Goal: Information Seeking & Learning: Learn about a topic

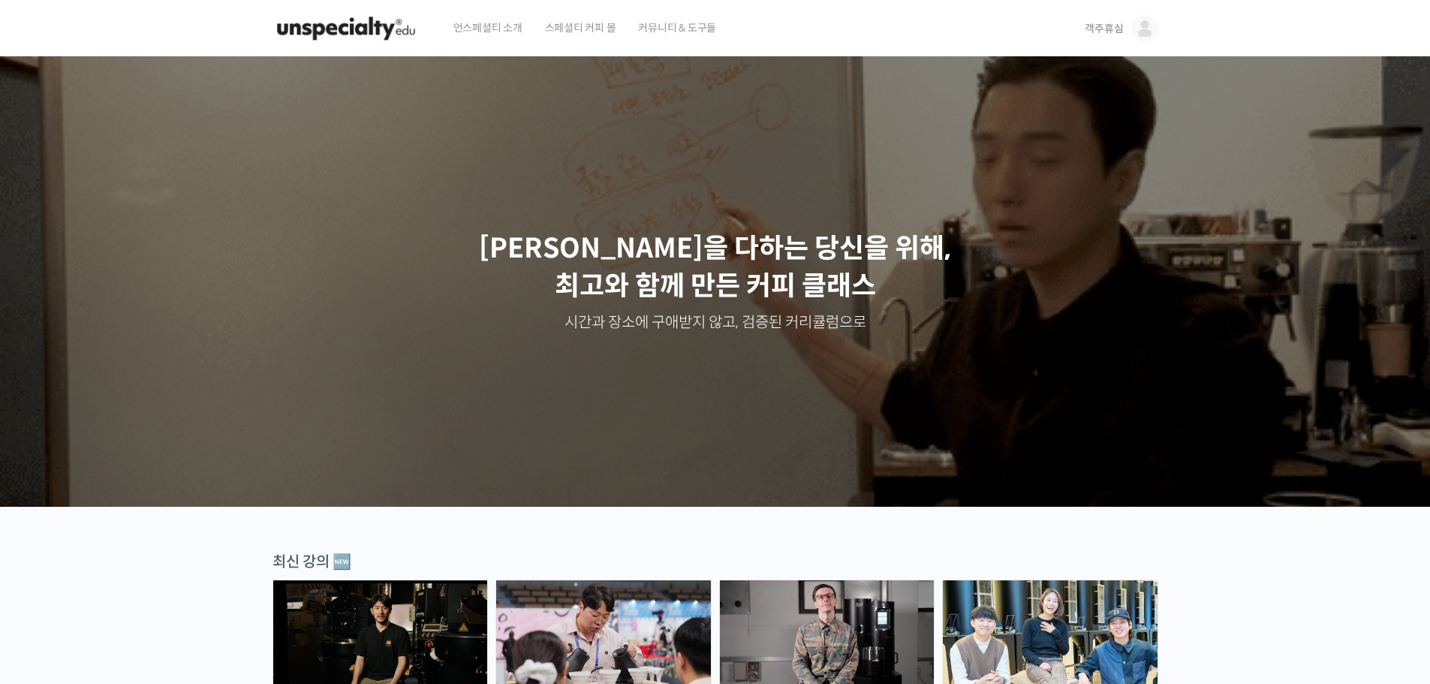
click at [1144, 33] on img at bounding box center [1144, 28] width 27 height 27
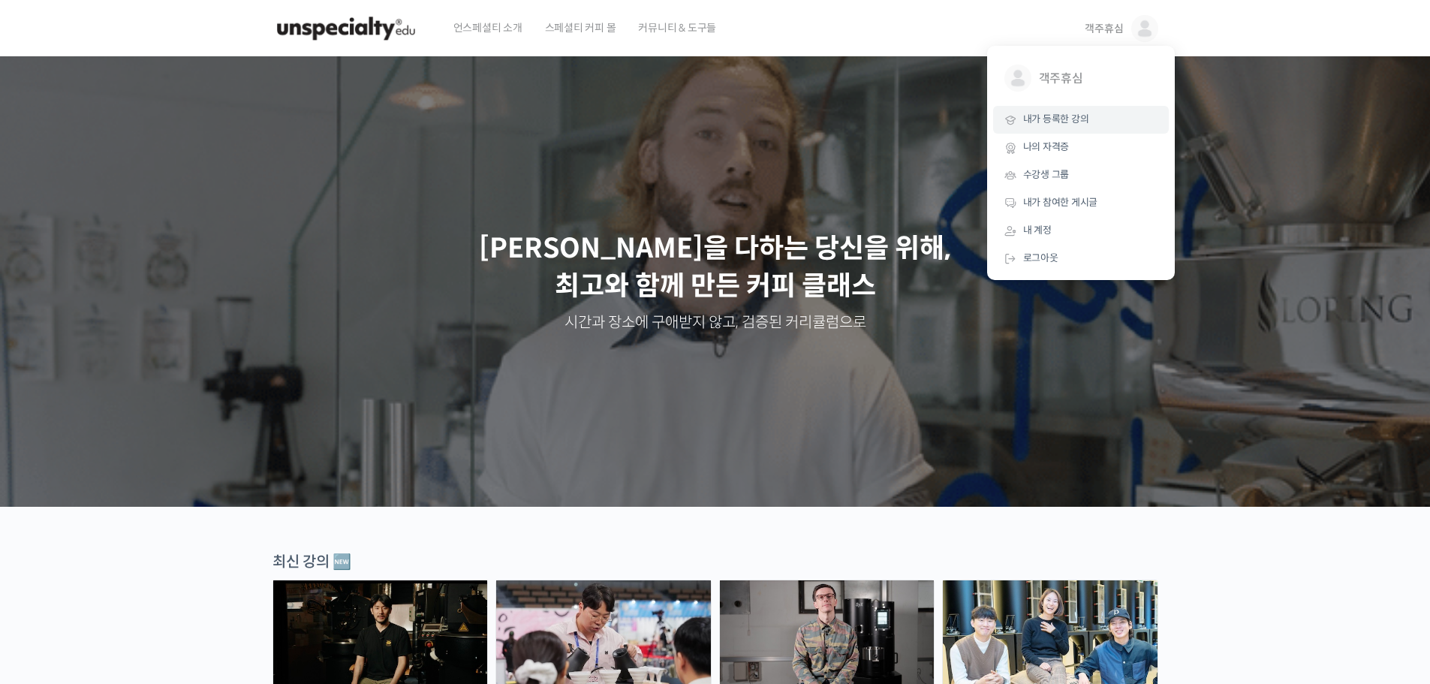
click at [1087, 124] on span "내가 등록한 강의" at bounding box center [1056, 119] width 66 height 13
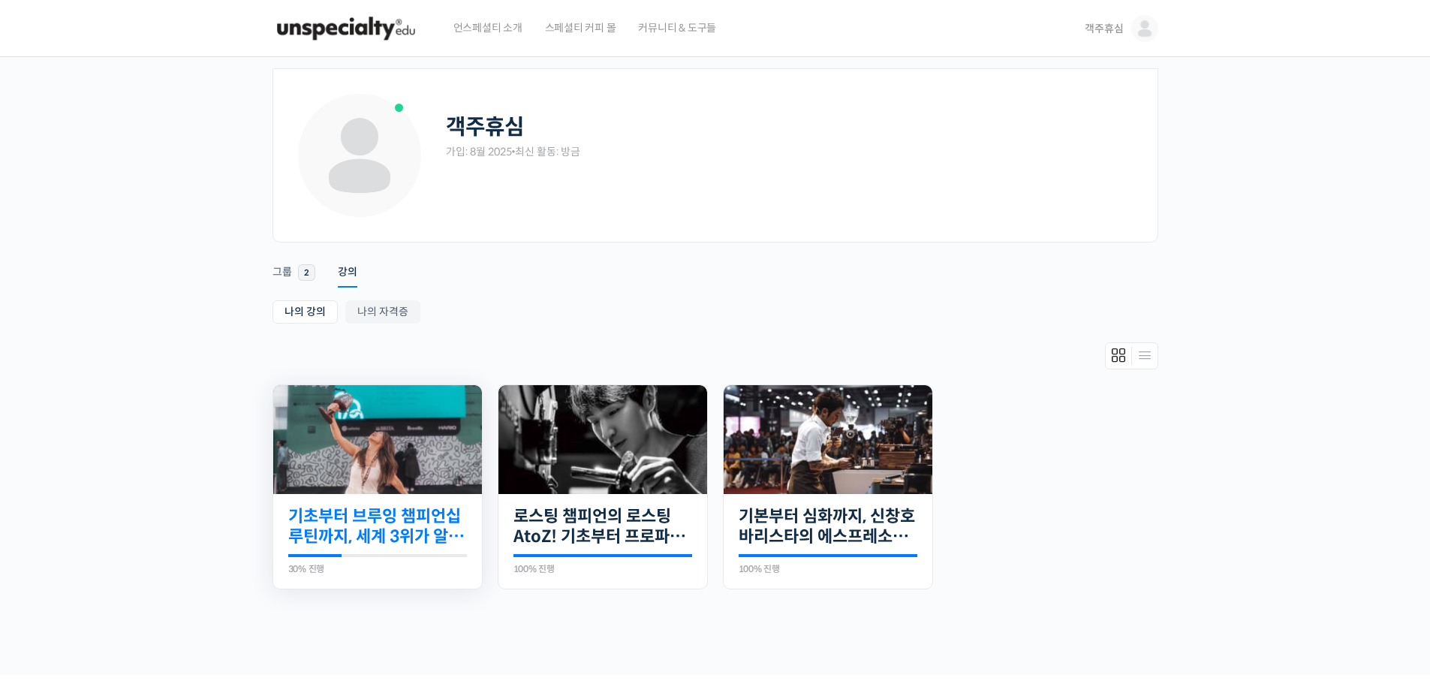
click at [432, 512] on link "기초부터 브루잉 챔피언십 루틴까지, 세계 3위가 알려주는 핸드드립의 모든 것" at bounding box center [377, 526] width 179 height 41
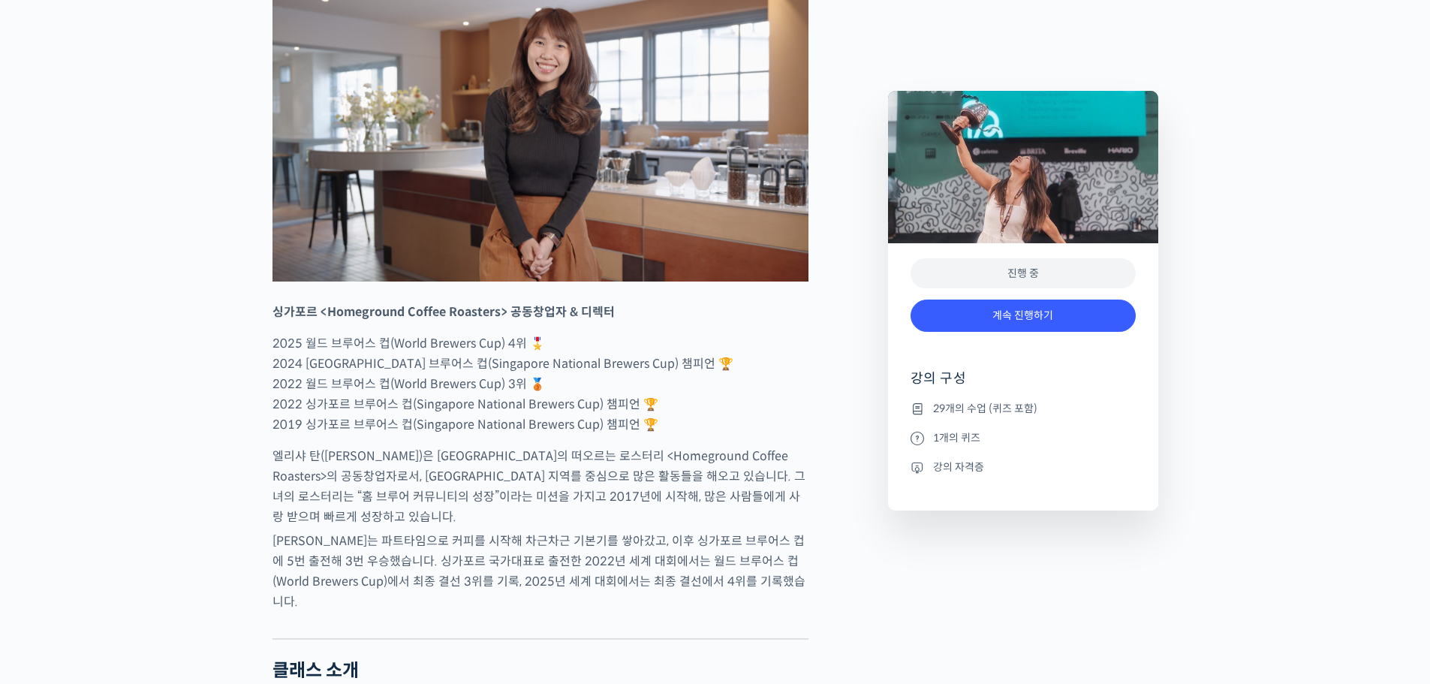
scroll to position [750, 0]
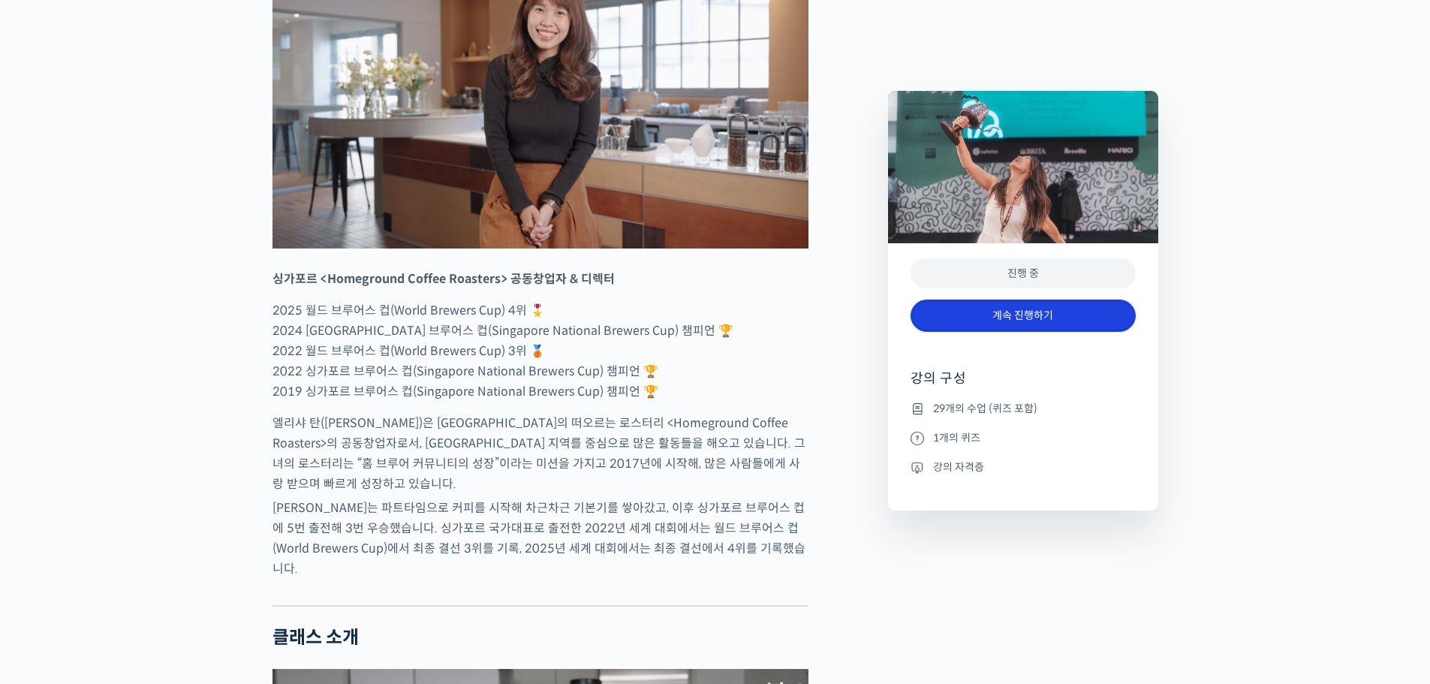
click at [1017, 317] on link "계속 진행하기" at bounding box center [1022, 315] width 225 height 32
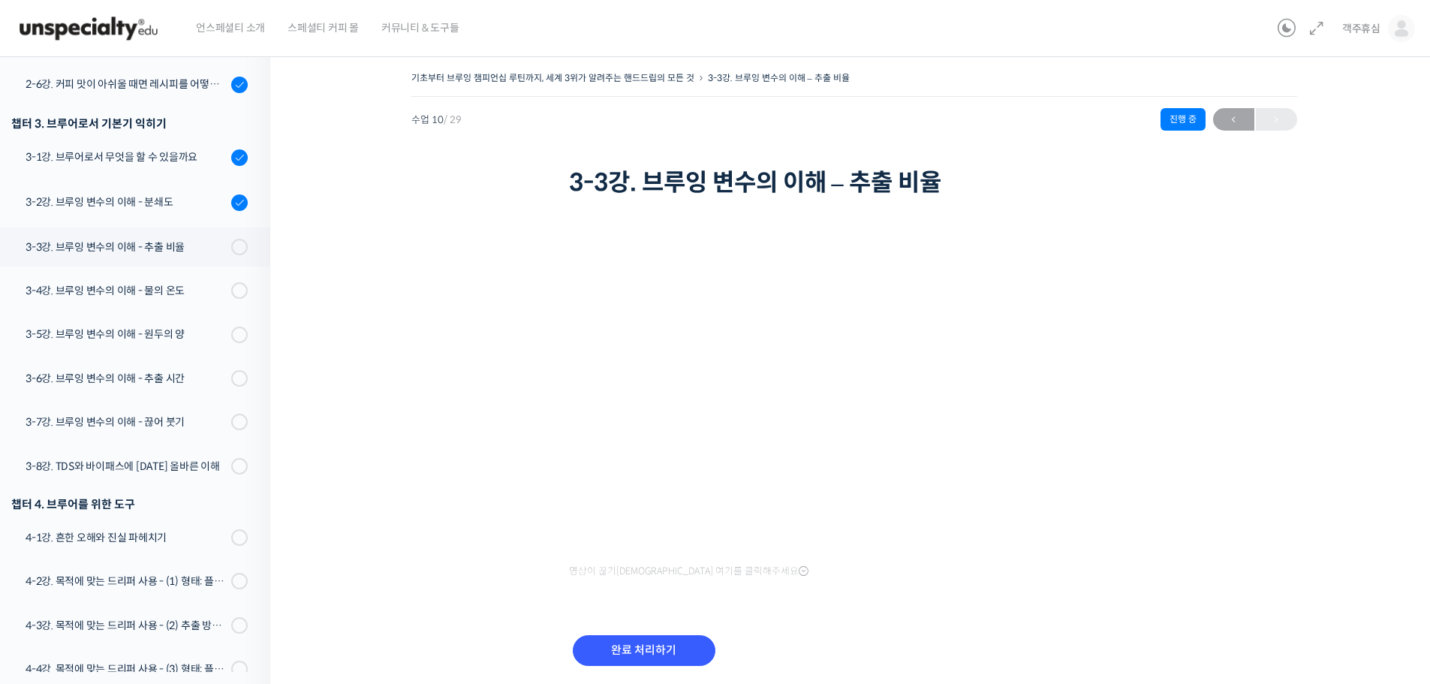
scroll to position [455, 0]
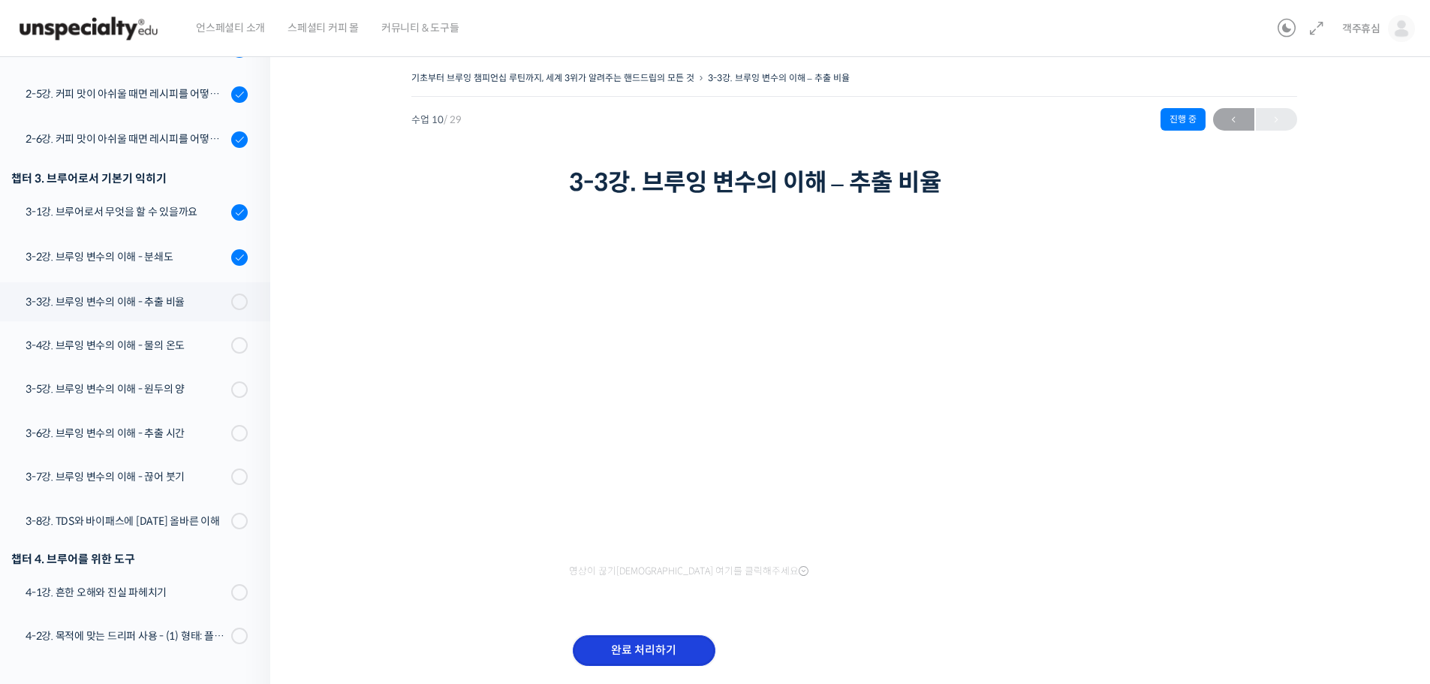
click at [658, 655] on input "완료 처리하기" at bounding box center [644, 650] width 143 height 31
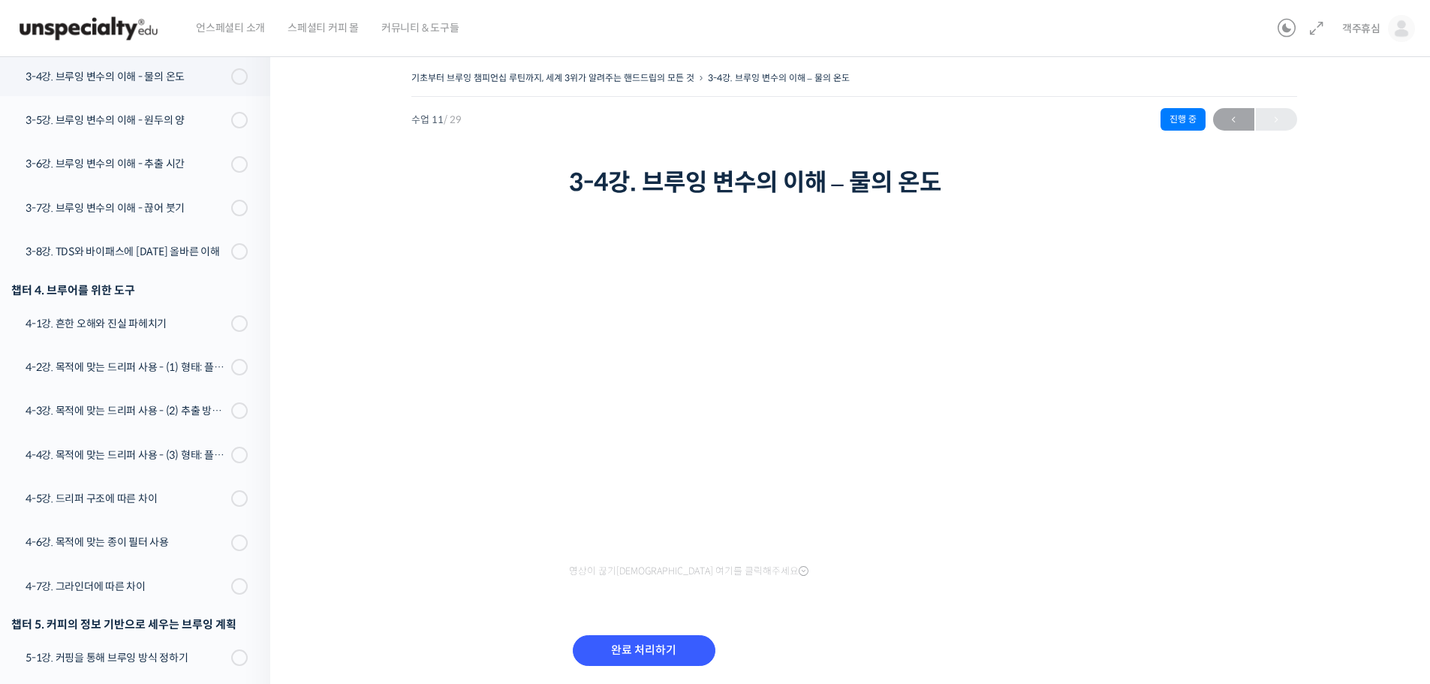
click at [418, 347] on div "기초부터 브루잉 챔피언십 루틴까지, 세계 3위가 알려주는 핸드드립의 모든 것 3-4강. 브루잉 변수의 이해 – 물의 온도 진행 중 수업 11 …" at bounding box center [853, 387] width 1017 height 638
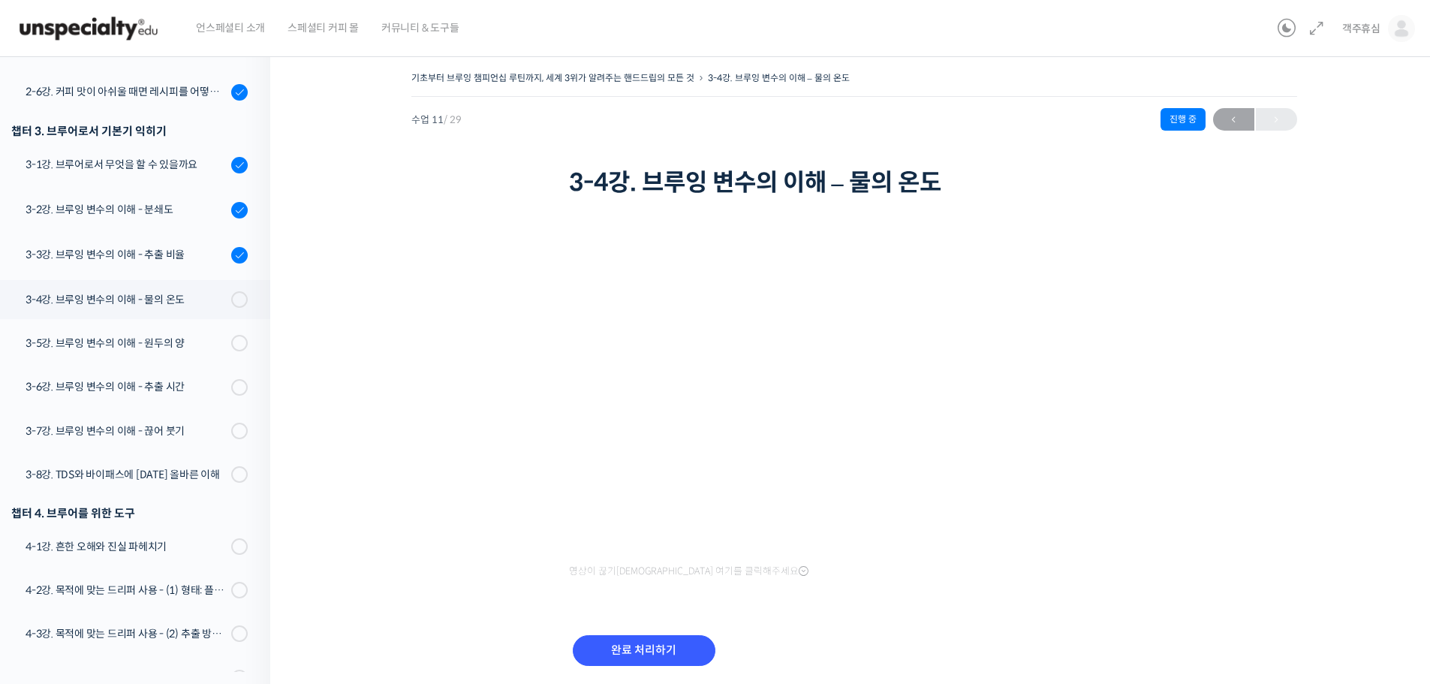
scroll to position [500, 0]
click at [1215, 334] on div "기초부터 브루잉 챔피언십 루틴까지, 세계 3위가 알려주는 핸드드립의 모든 것 3-4강. 브루잉 변수의 이해 – 물의 온도 진행 중 수업 11 …" at bounding box center [853, 387] width 1017 height 638
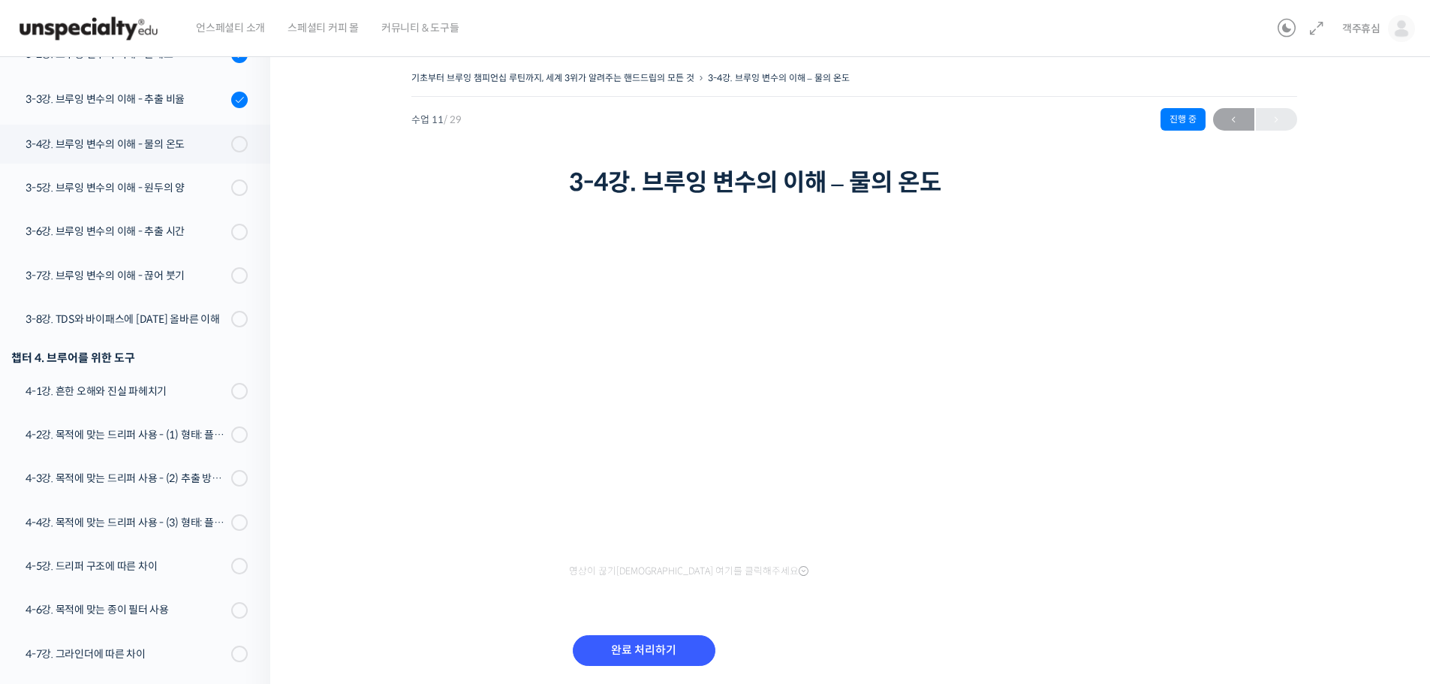
scroll to position [725, 0]
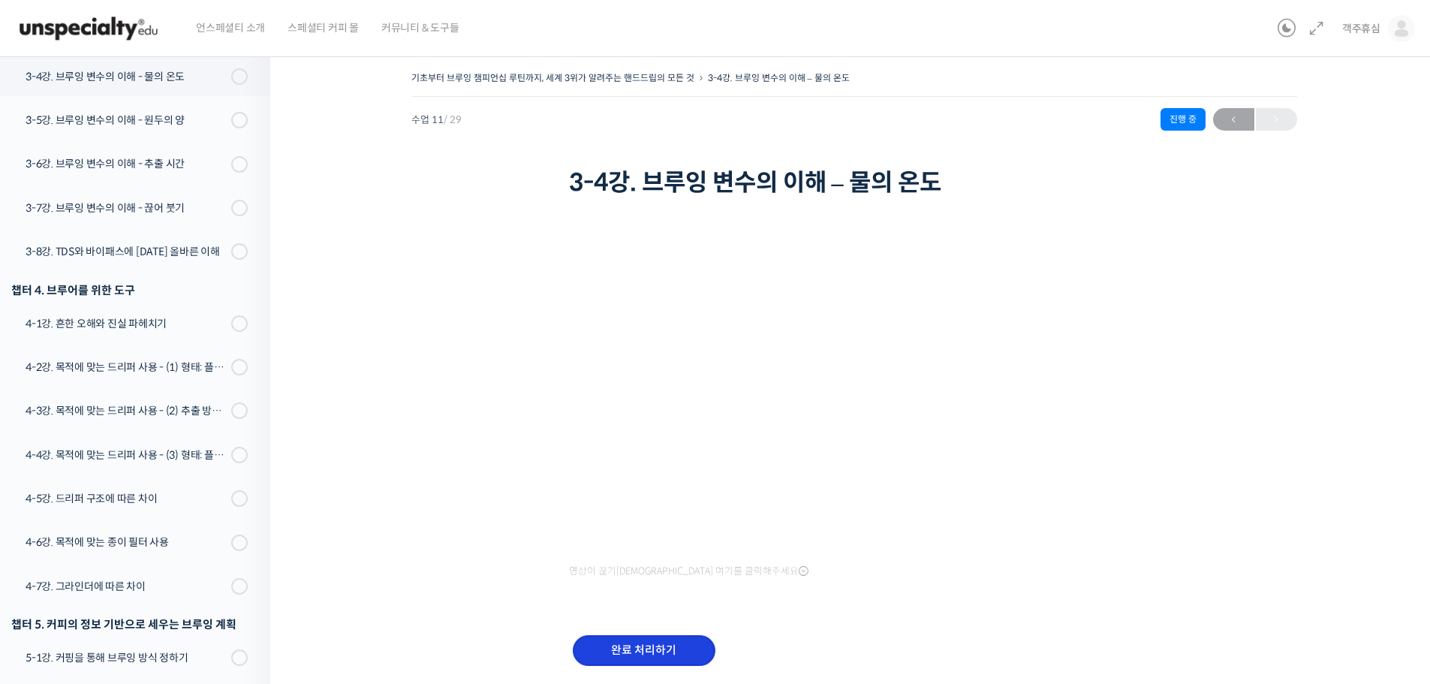
click at [612, 639] on input "완료 처리하기" at bounding box center [644, 650] width 143 height 31
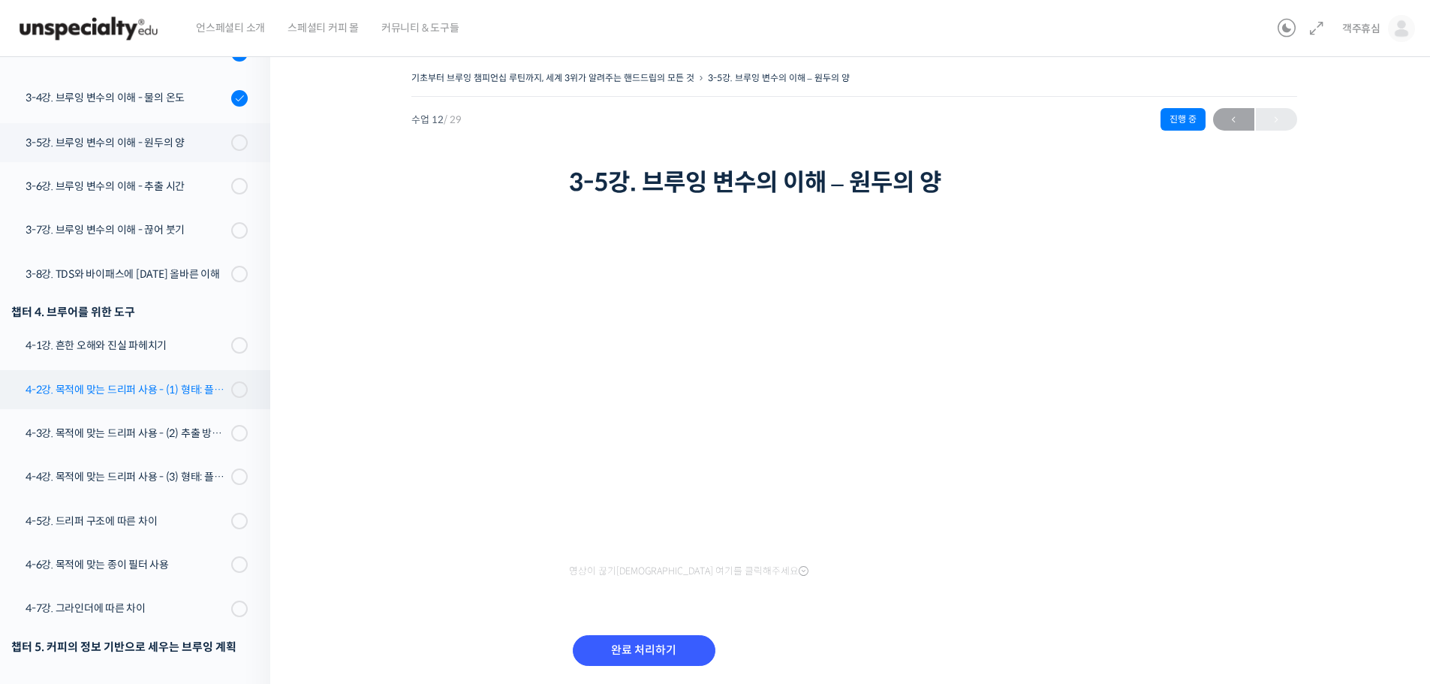
scroll to position [545, 0]
